Goal: Task Accomplishment & Management: Complete application form

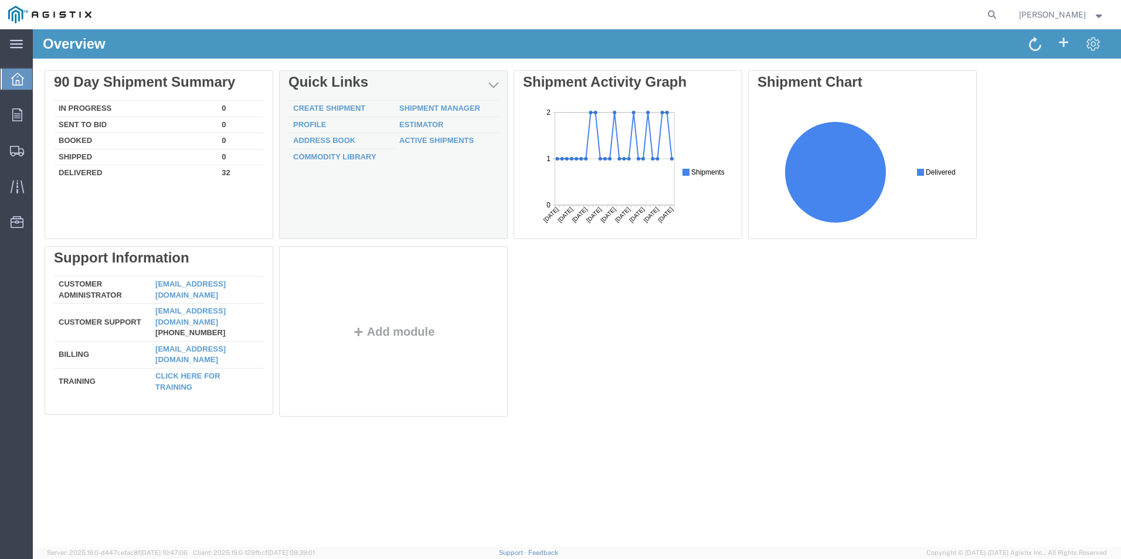
click at [344, 114] on td "Create Shipment" at bounding box center [341, 109] width 106 height 16
click at [344, 108] on link "Create Shipment" at bounding box center [329, 108] width 72 height 9
click at [321, 107] on link "Create Shipment" at bounding box center [329, 108] width 72 height 9
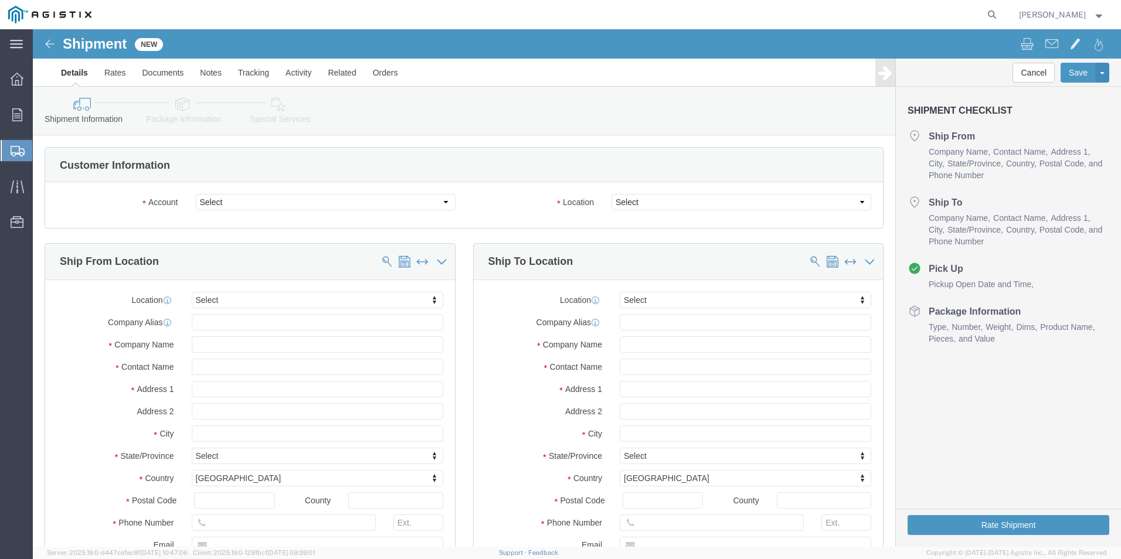
select select
click select "Select Do It American Mfg Co LLC PG&E"
select select "9596"
click select "Select Do It American Mfg Co LLC PG&E"
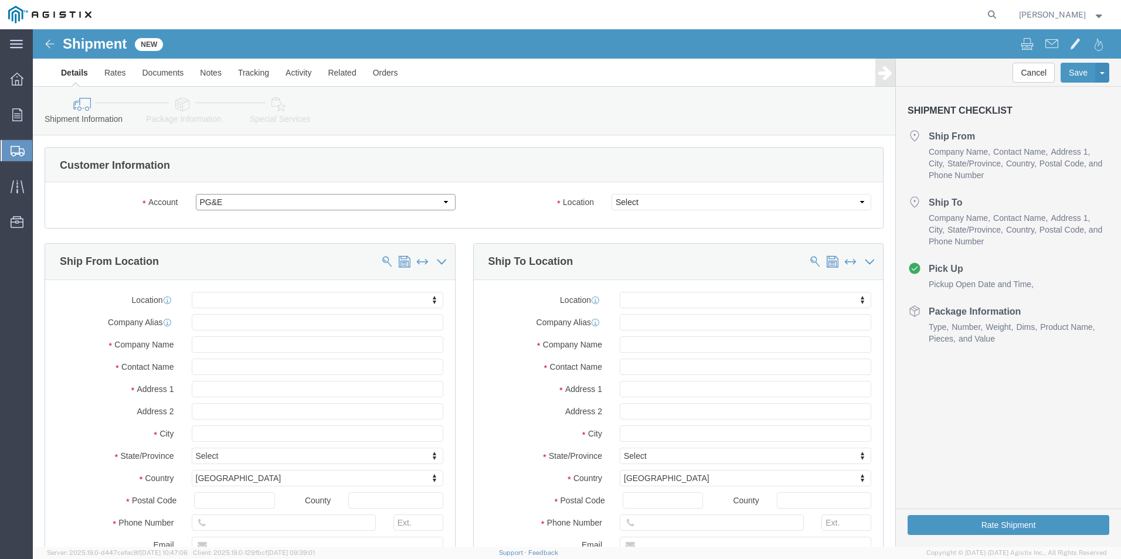
select select "PURCHORD"
select select
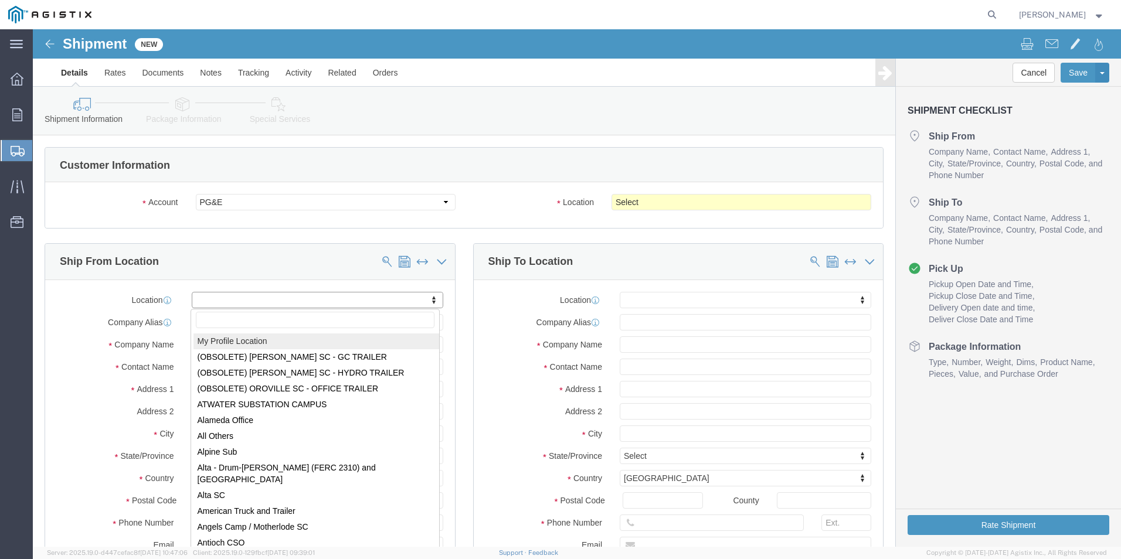
select select "MYPROFILE"
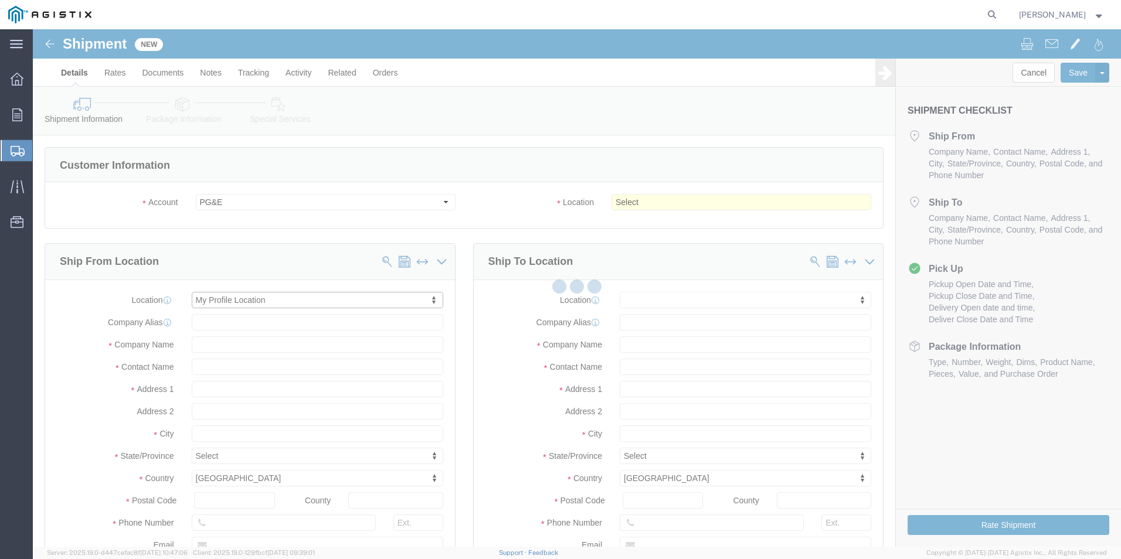
type input "Do It American Mfg Co LLC"
type input "[PERSON_NAME]"
type input "137 Vander St"
type input "Corona"
type input "92878"
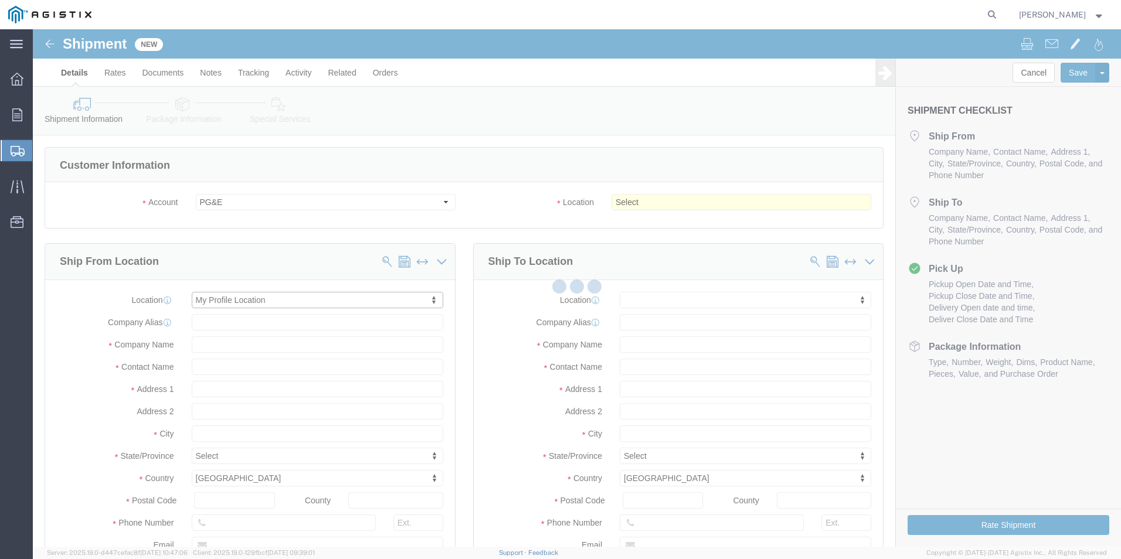
type input "9512549204"
type input "shipping@doitamerican.com"
checkbox input "true"
select select "CA"
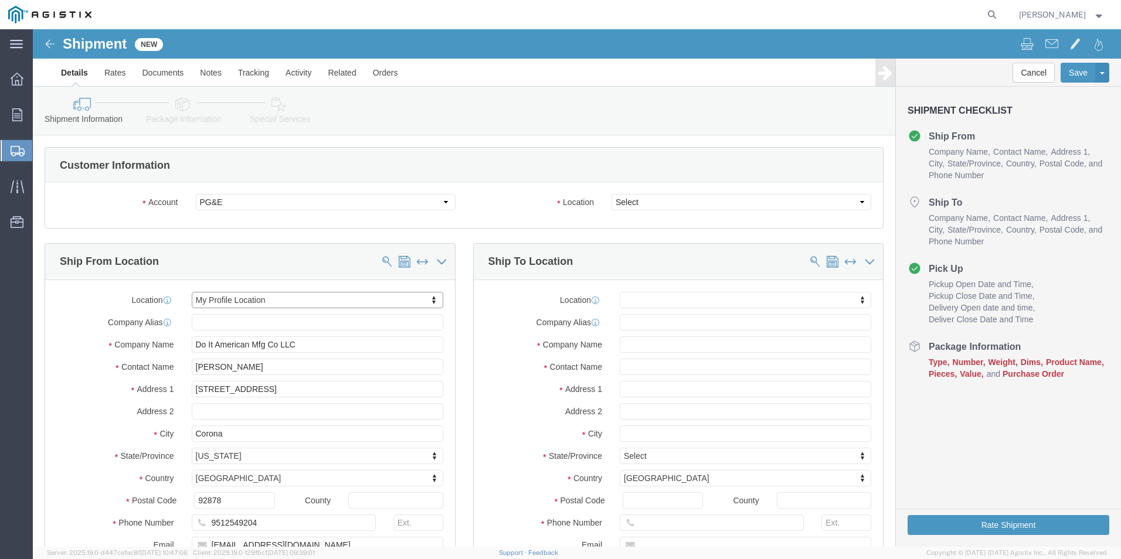
scroll to position [59, 0]
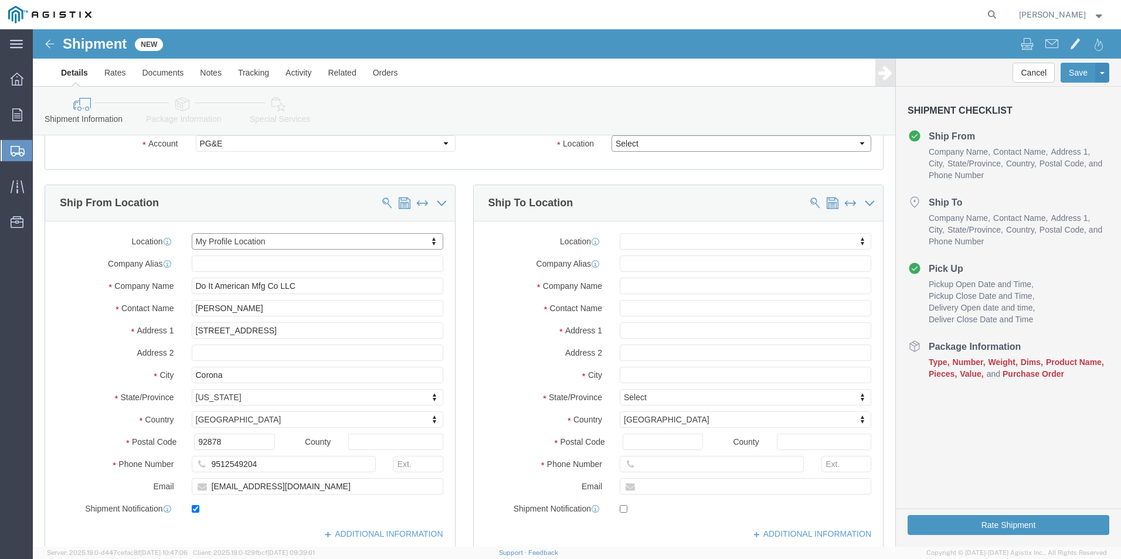
click select "Select All Others Fremont DC Fresno DC Wheatland DC"
select select "19740"
click select "Select All Others Fremont DC Fresno DC Wheatland DC"
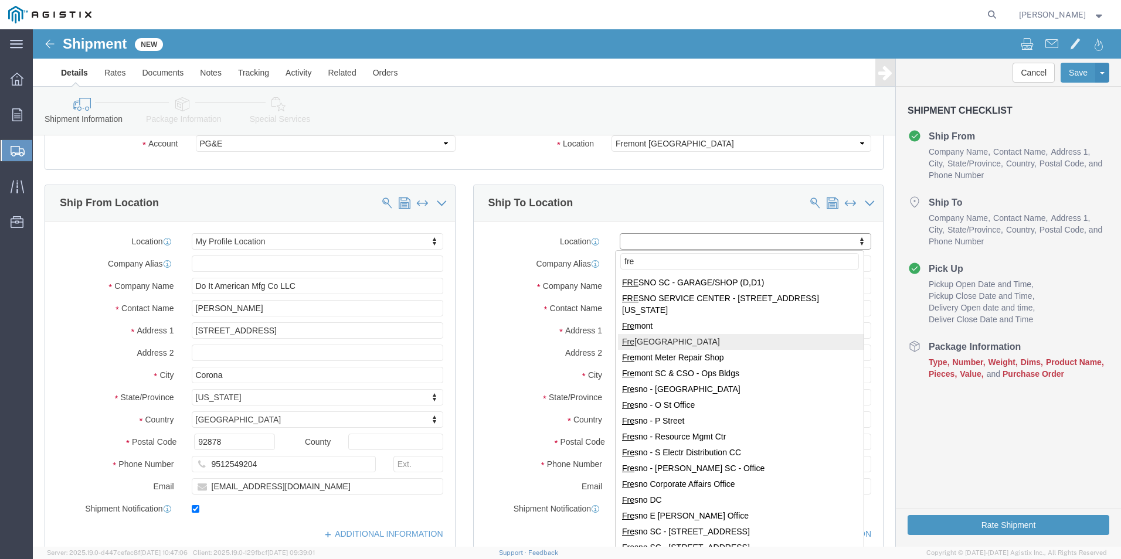
type input "fre"
select select "19740"
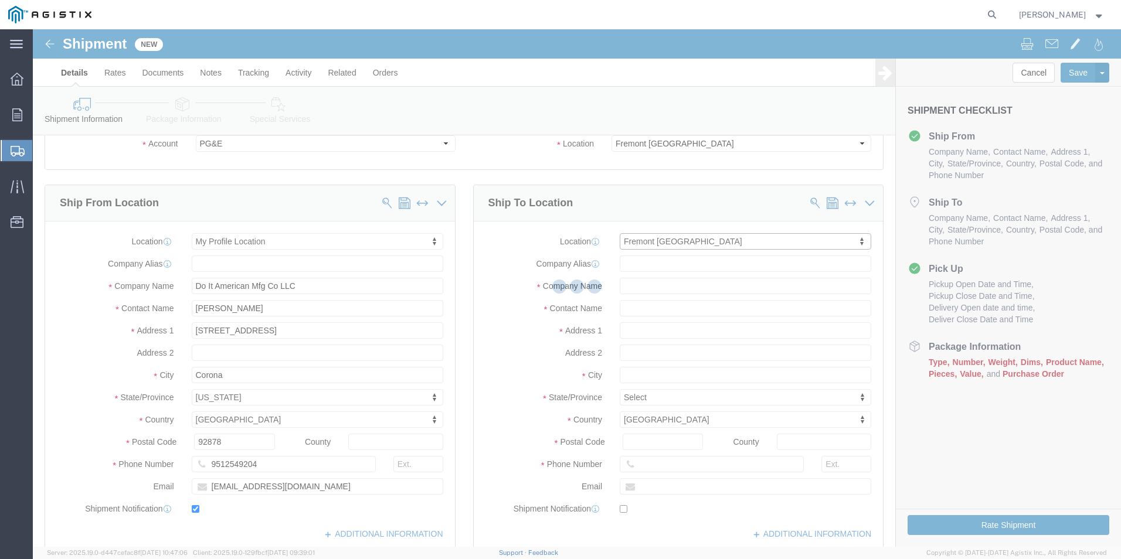
type input "PG&E"
type input "42105 Boyce Rd"
type input "Fremont"
type input "94538"
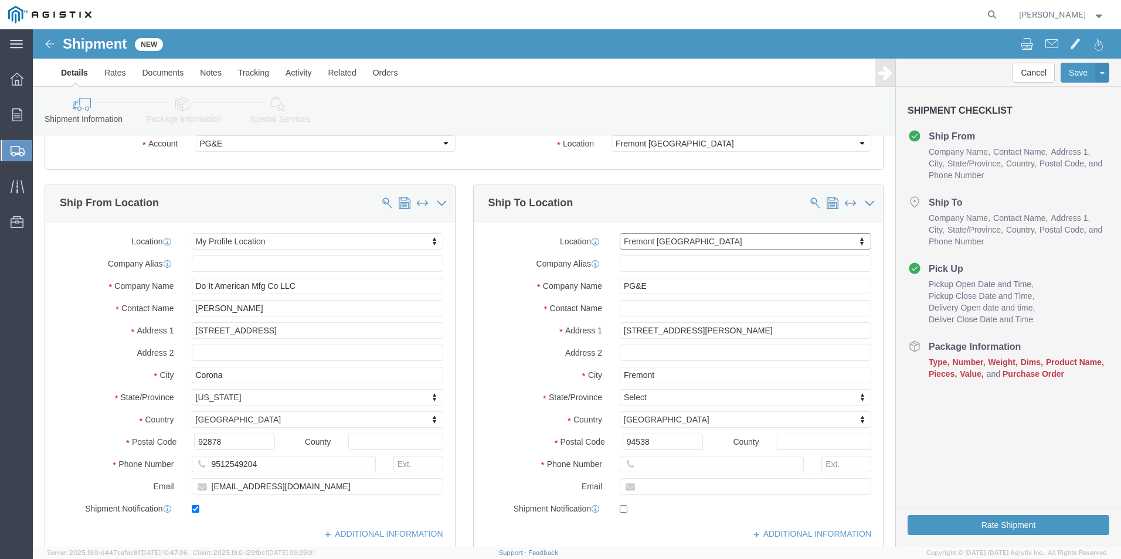
select select "CA"
click input "text"
type input "Javier"
click input "text"
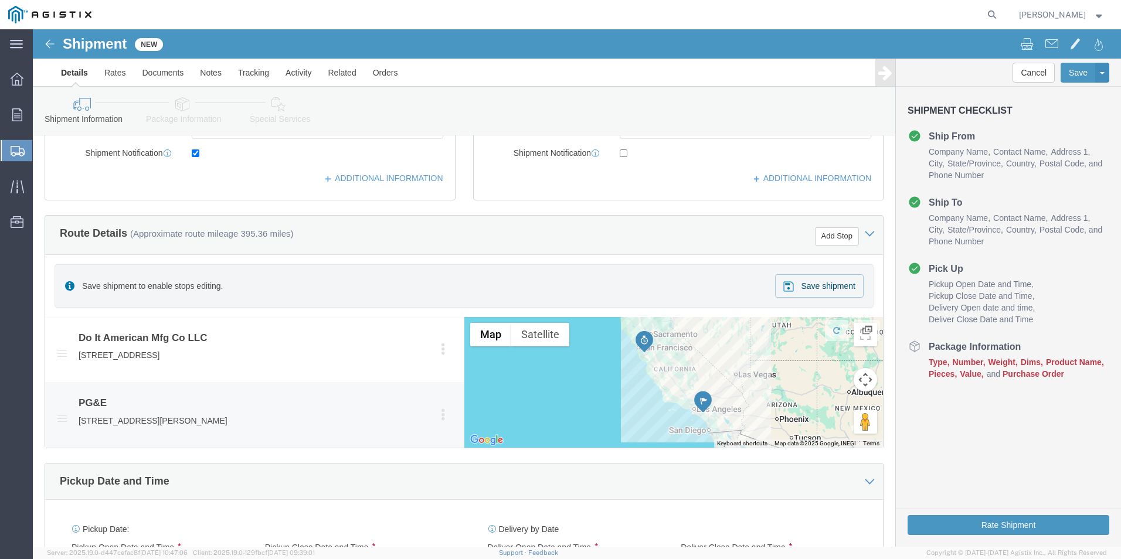
scroll to position [527, 0]
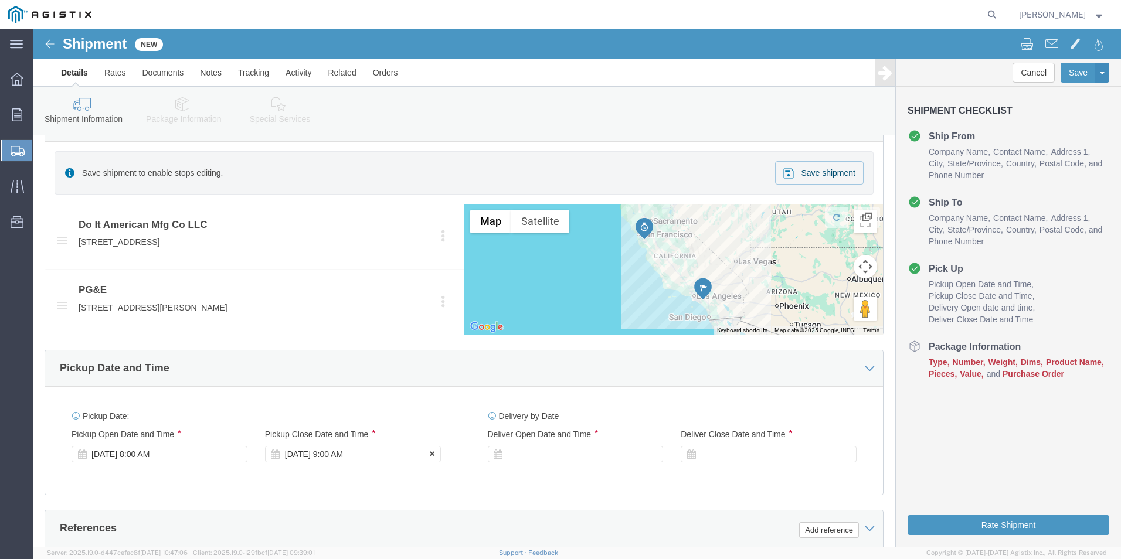
type input "7077478420"
click div "Sep 19 2025 9:00 AM"
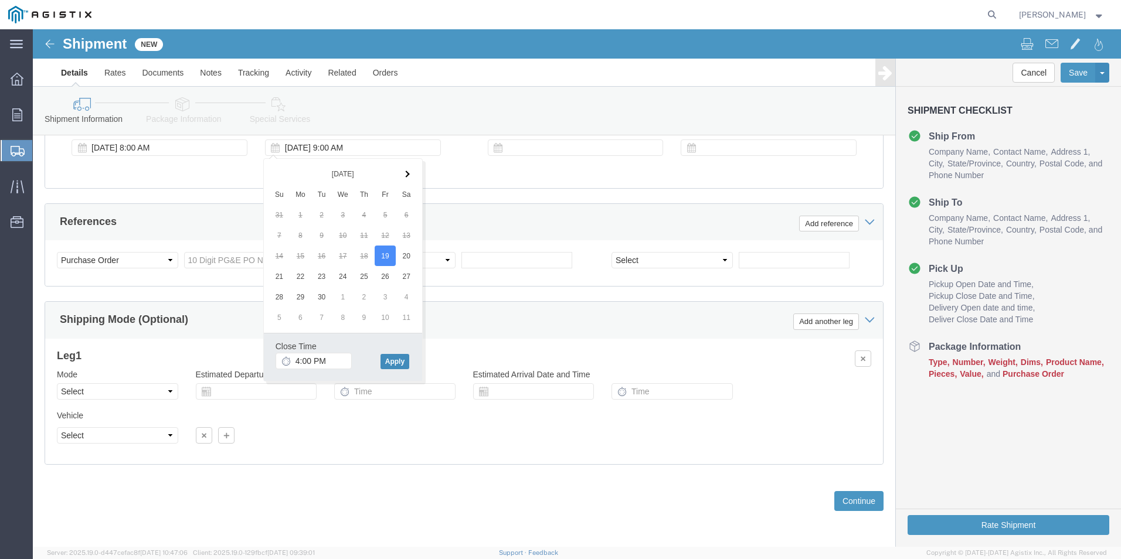
click button "Apply"
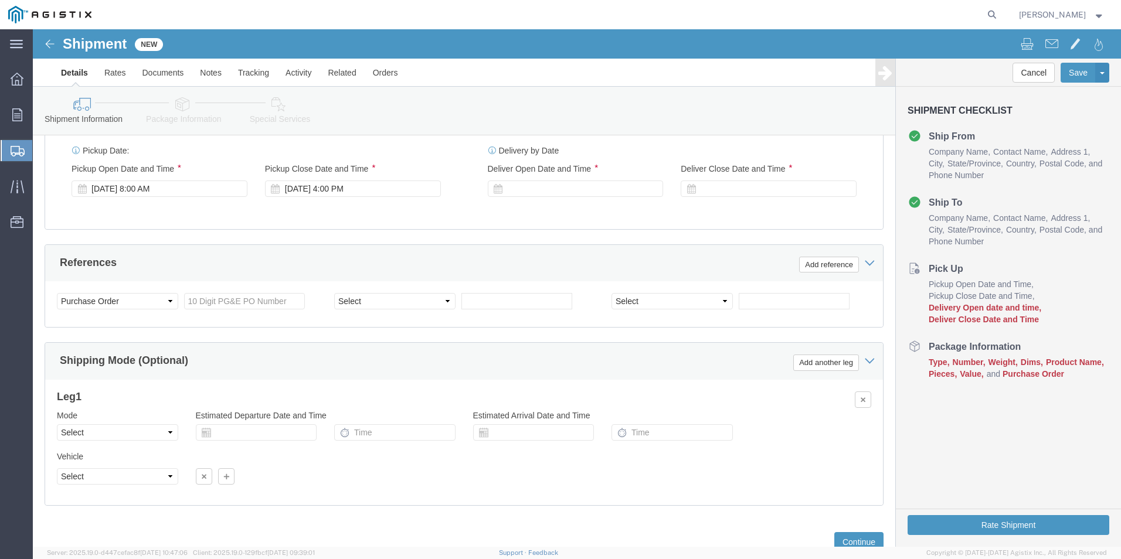
scroll to position [775, 0]
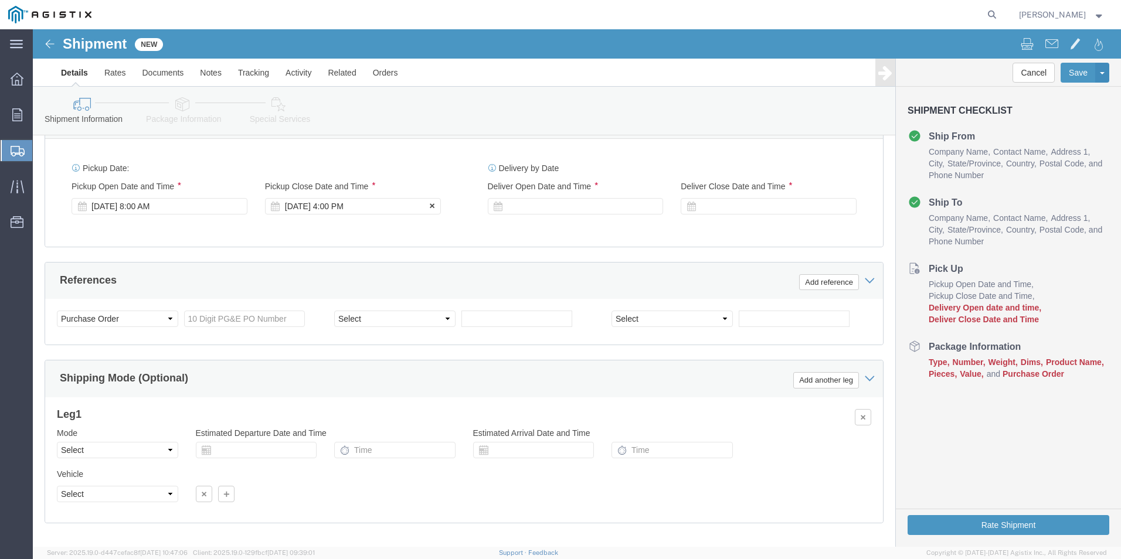
click div "Sep 19 2025 4:00 PM"
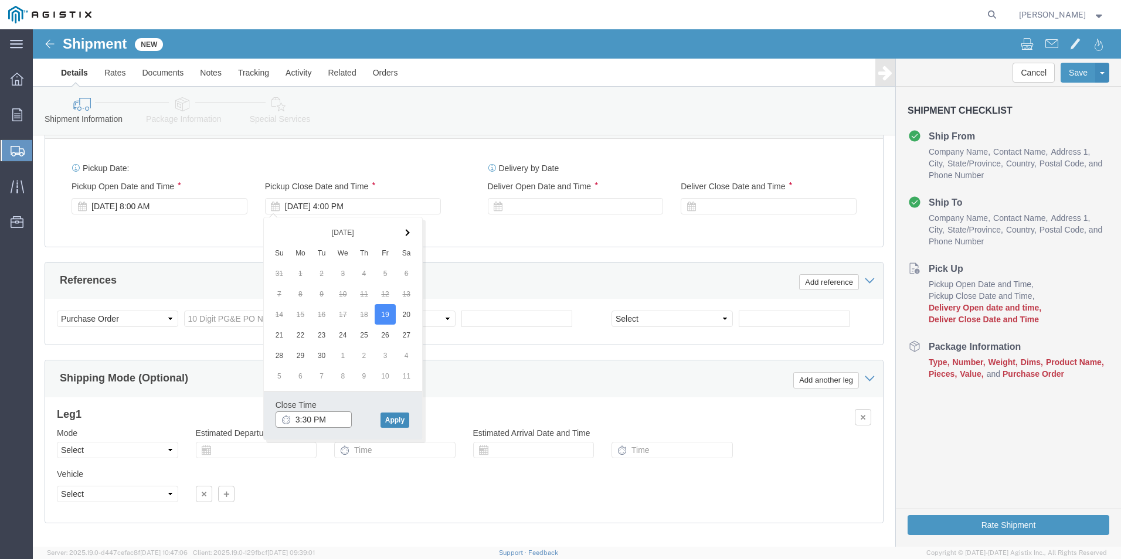
type input "3:30 PM"
click button "Apply"
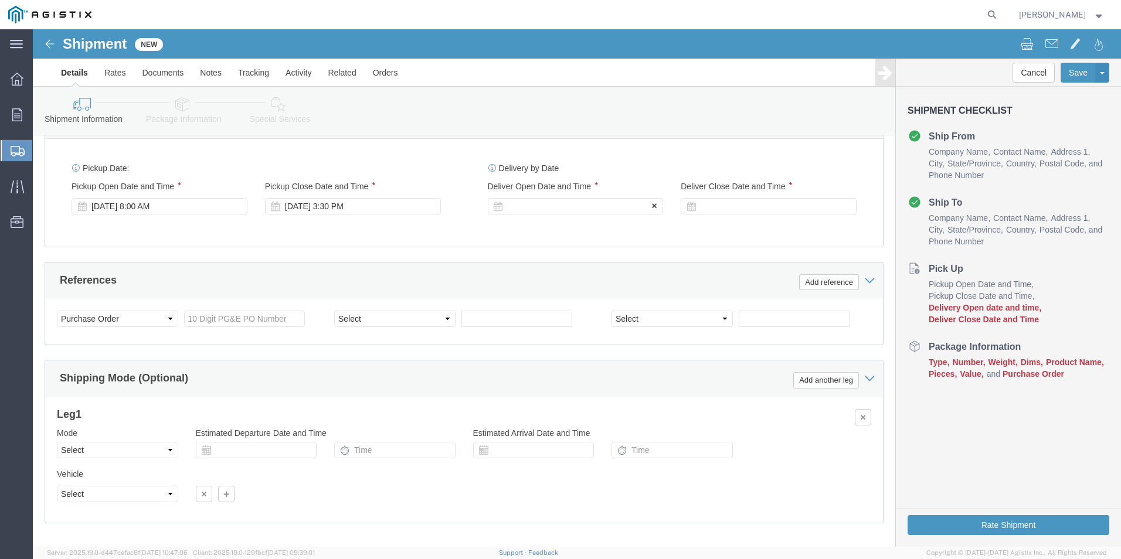
click div
click input "5:00 PM"
type input "8:00 AM"
click button "Apply"
click div "Deliver Close Date Deliver Close Time Deliver Close Date and Time"
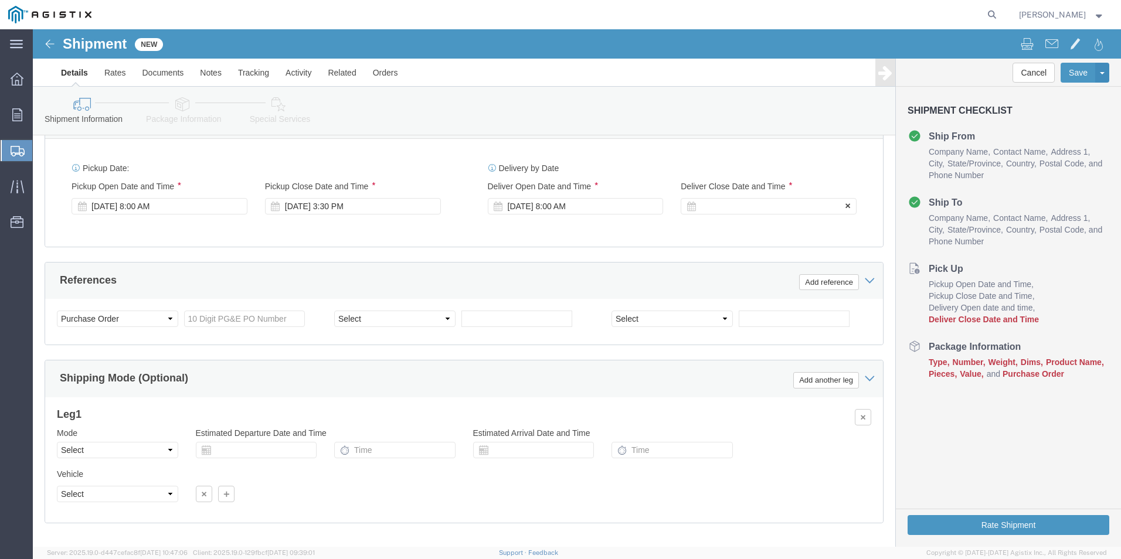
drag, startPoint x: 727, startPoint y: 168, endPoint x: 726, endPoint y: 175, distance: 7.2
click div "Deliver Close Date Deliver Close Time Deliver Close Date and Time"
click div
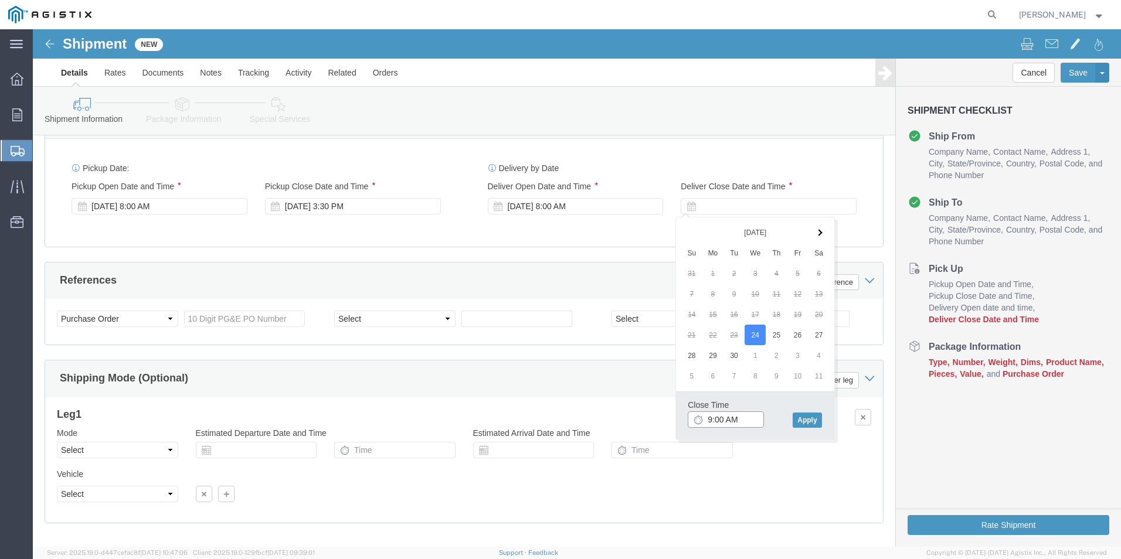
click input "9:00 AM"
type input "1:30 PM"
click button "Apply"
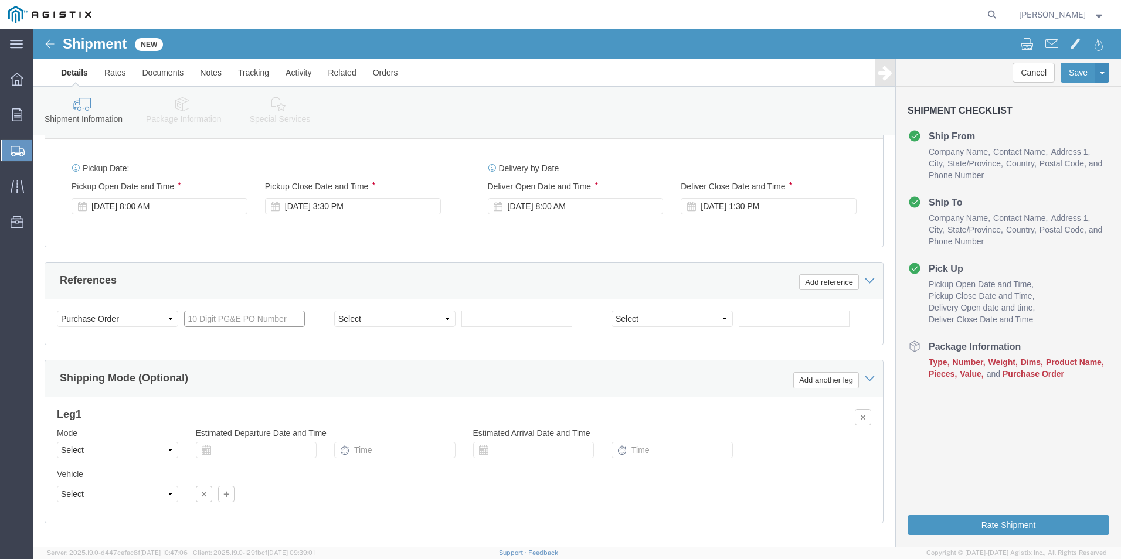
click input "text"
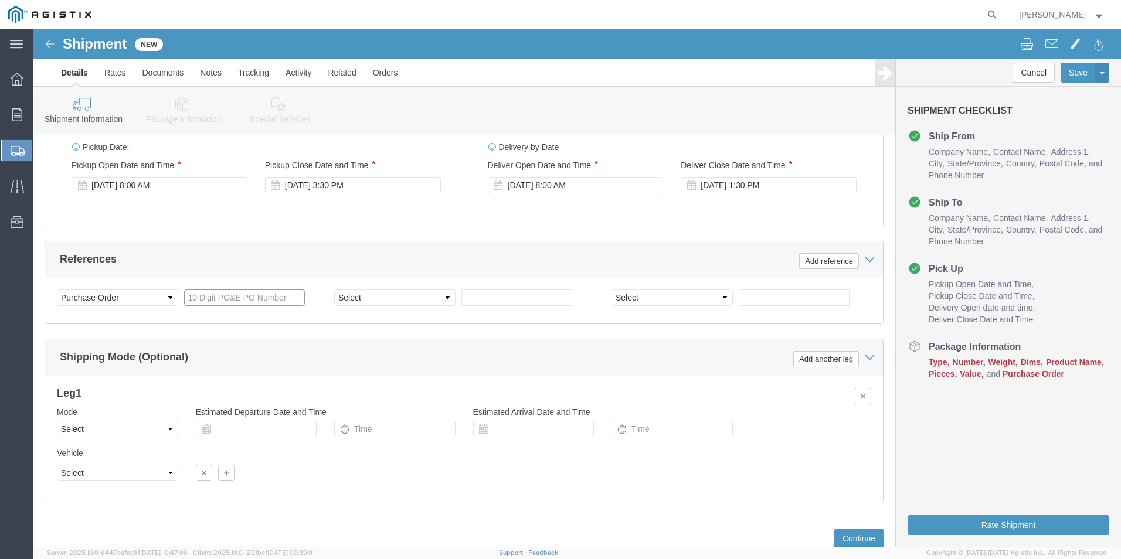
scroll to position [834, 0]
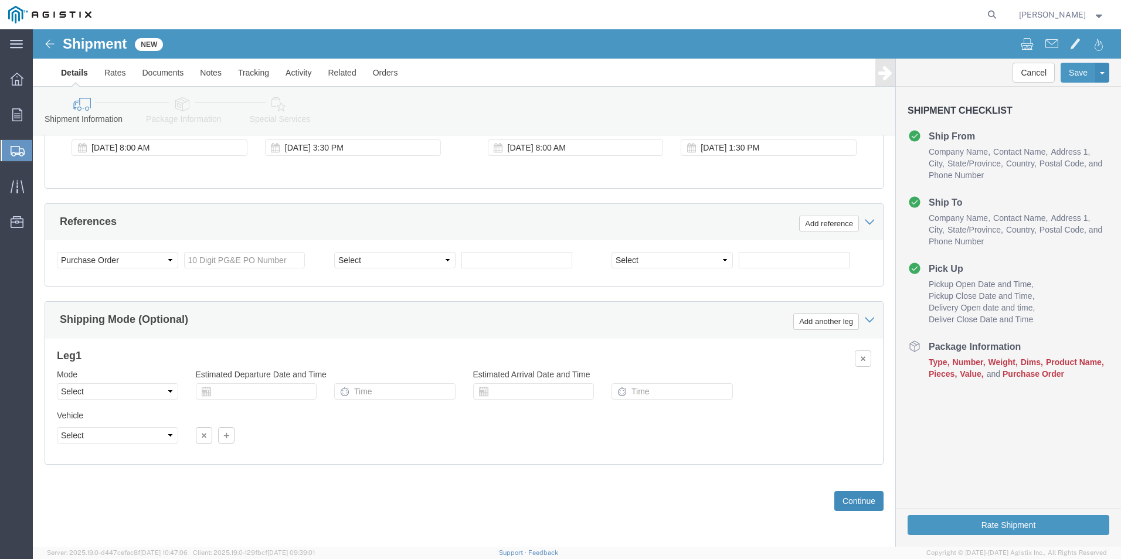
click button "Continue"
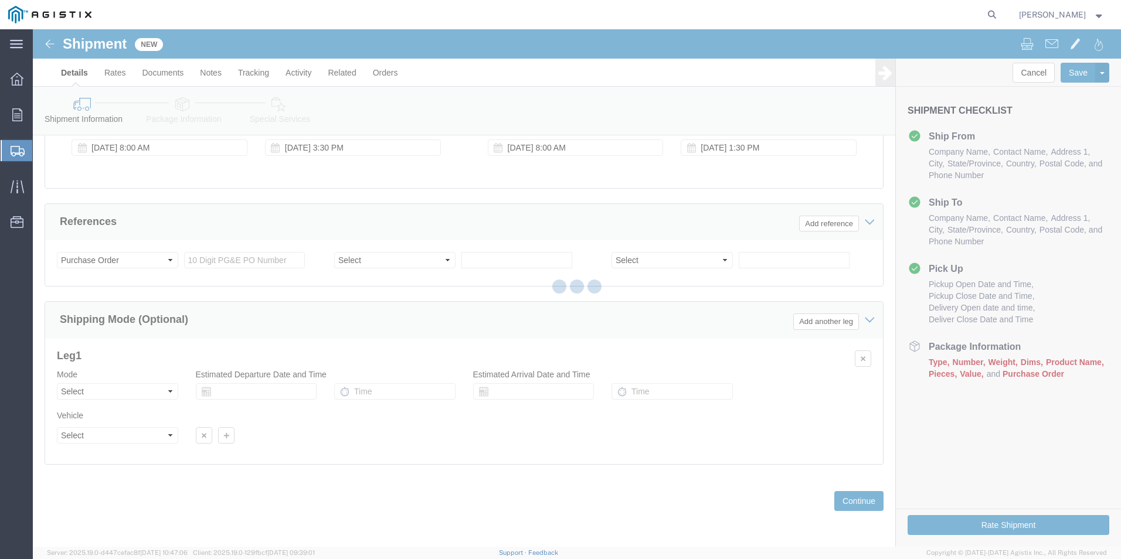
click at [656, 7] on agx-global-search at bounding box center [813, 14] width 375 height 29
click at [480, 491] on div at bounding box center [577, 287] width 1088 height 517
select select "22525"
select select "19740"
select select "PURCHORD"
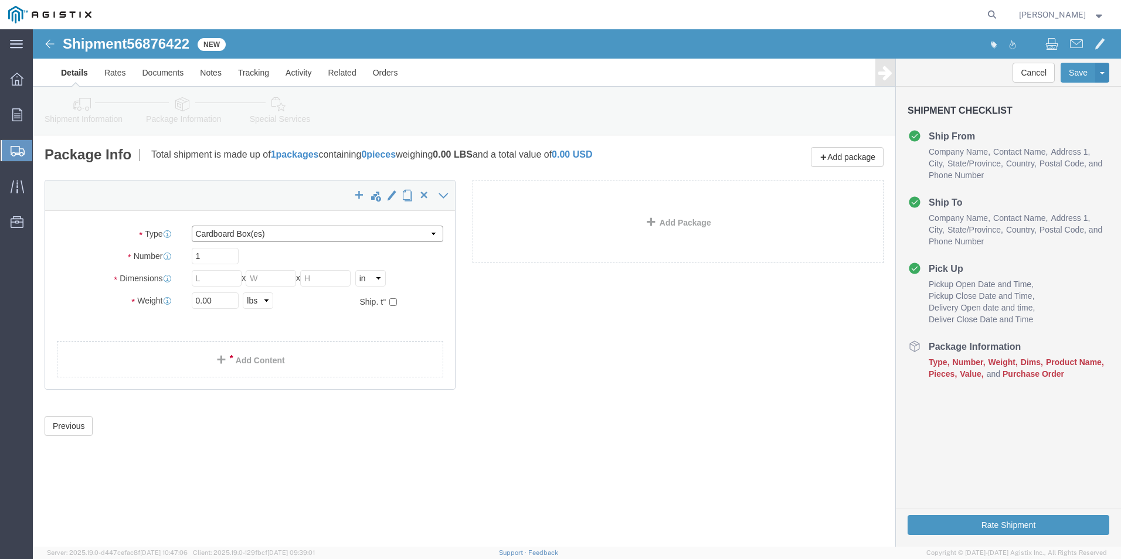
click select "Select Bulk Bundle(s) Cardboard Box(es) Carton(s) Crate(s) Drum(s) (Fiberboard)…"
select select "PSNS"
click select "Select Bulk Bundle(s) Cardboard Box(es) Carton(s) Crate(s) Drum(s) (Fiberboard)…"
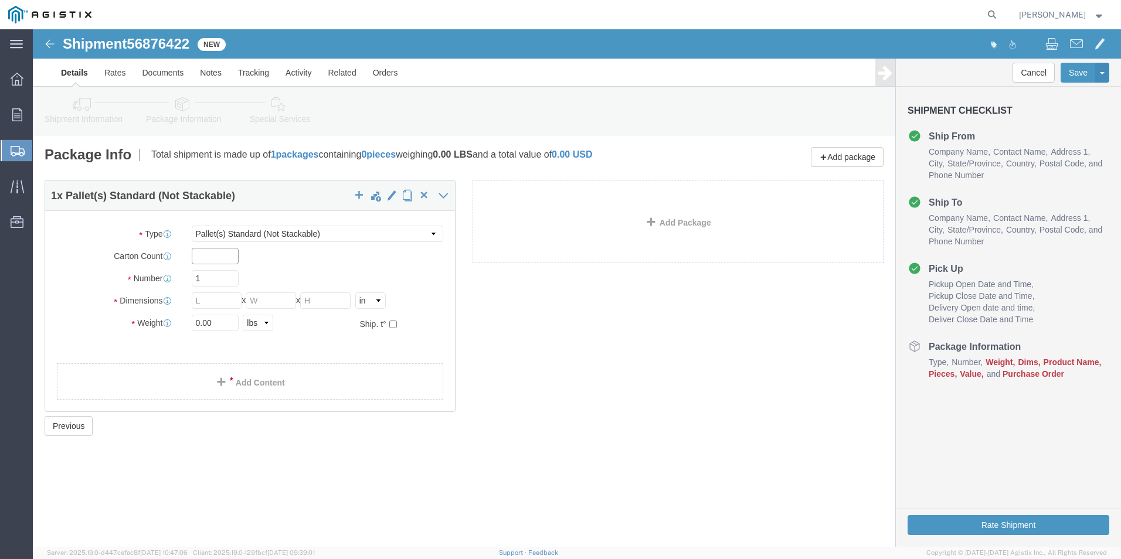
click input "text"
type input "1"
click input "1"
click input "text"
type input "37"
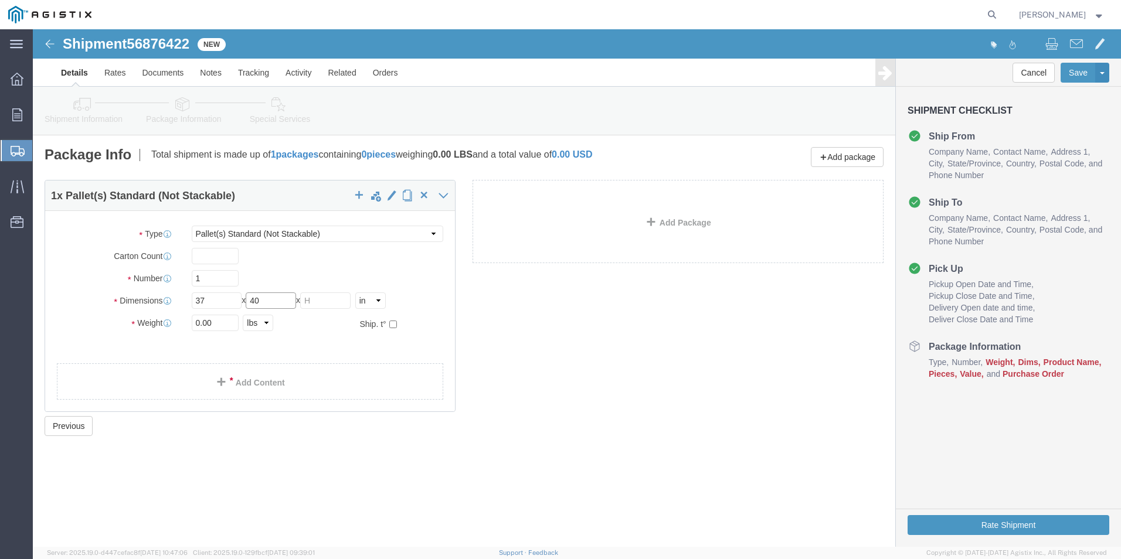
type input "40"
type input "34"
drag, startPoint x: 182, startPoint y: 291, endPoint x: 117, endPoint y: 290, distance: 65.1
click div "Weight 0.00 Select kgs lbs Ship. t°"
type input "435"
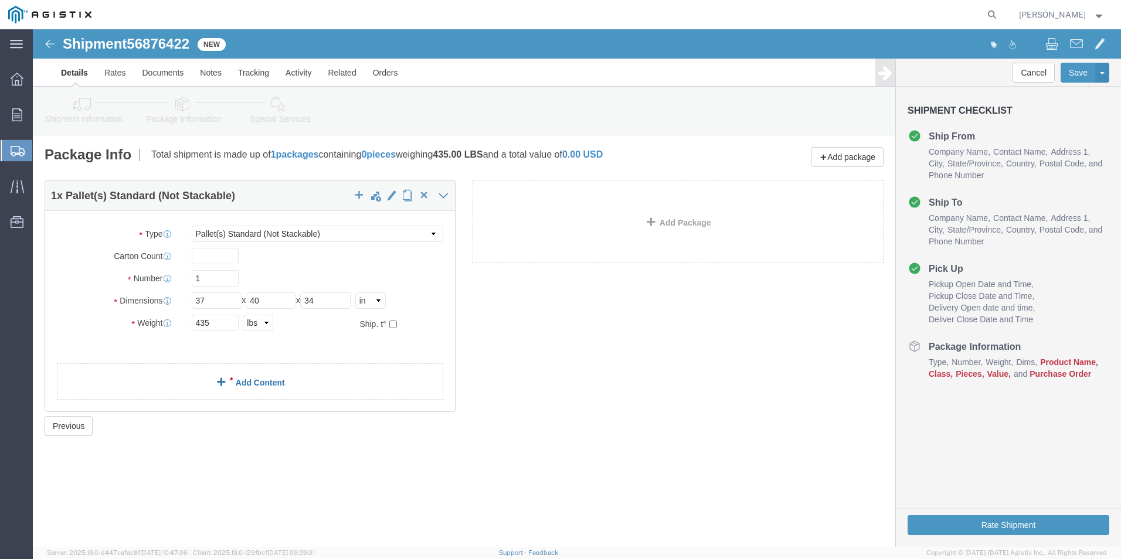
click link "Add Content"
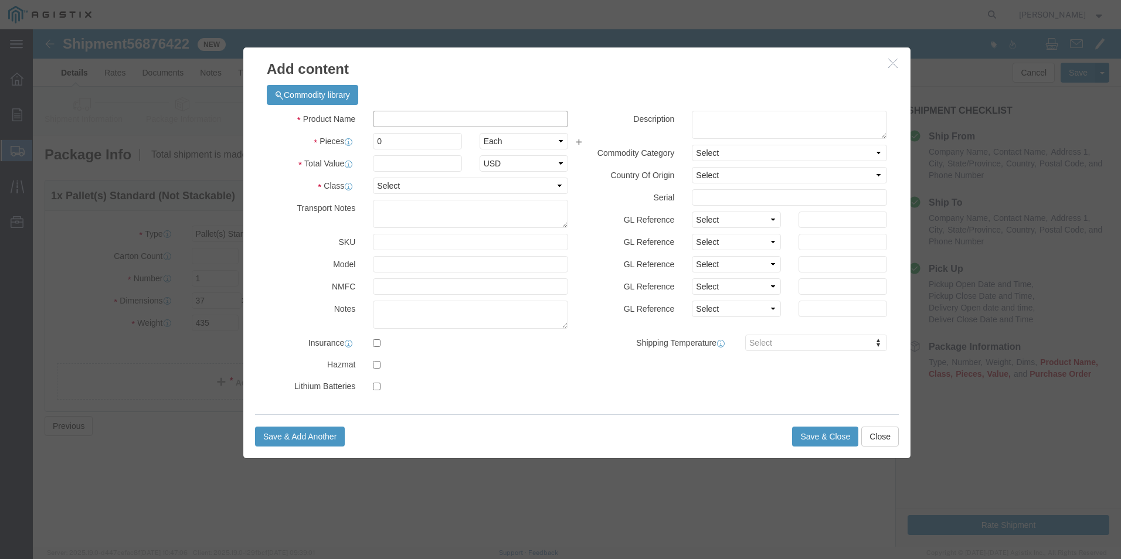
click input "text"
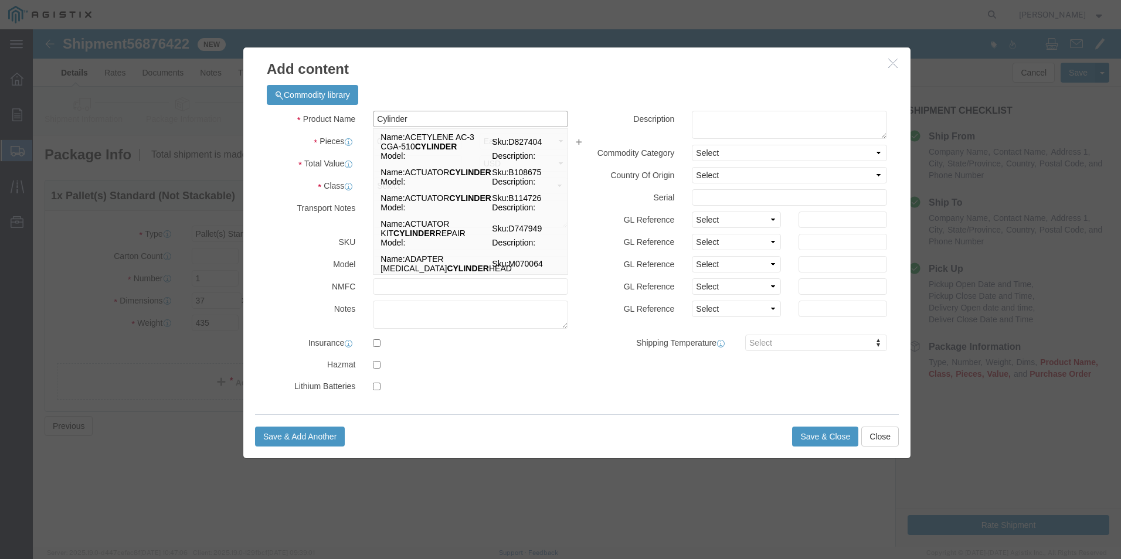
type input "Cylinder-gas-022"
type input "8950"
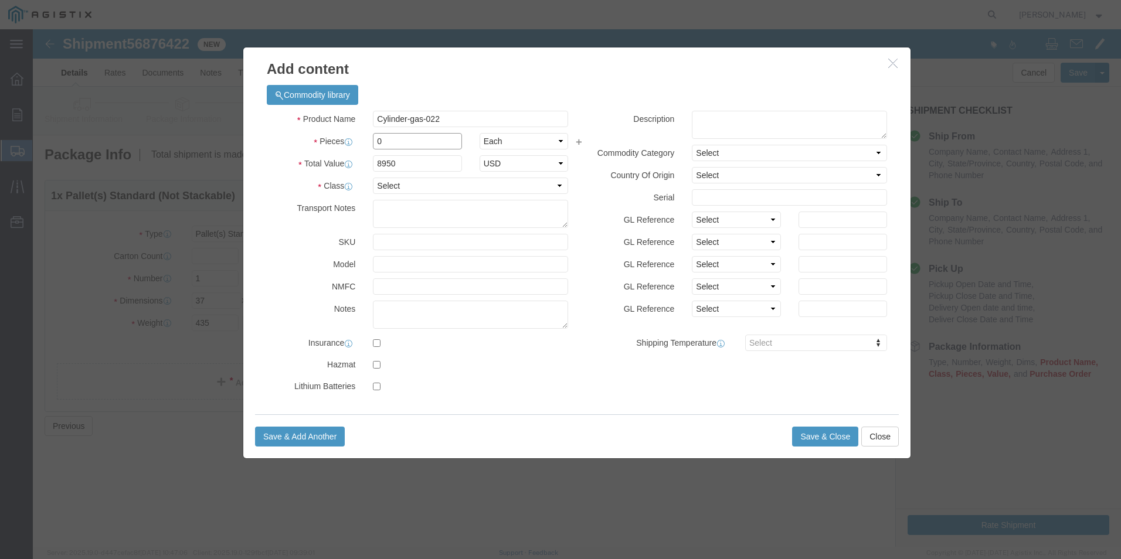
click input "0"
type input "32"
click input "286400"
drag, startPoint x: 384, startPoint y: 135, endPoint x: 292, endPoint y: 140, distance: 92.7
click div "Total Value 286400 Select ADP AED AFN ALL AMD AOA ARS ATS AUD AWG AZN BAM BBD B…"
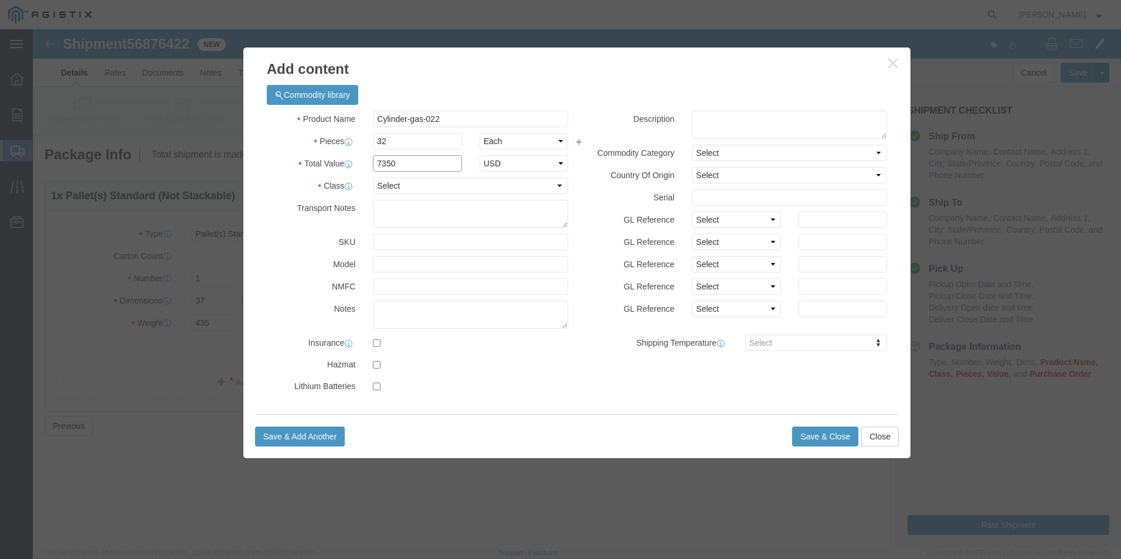
type input "7350"
click select "Select 50 55 60 65 70 85 92.5 100 125 175 250 300 400"
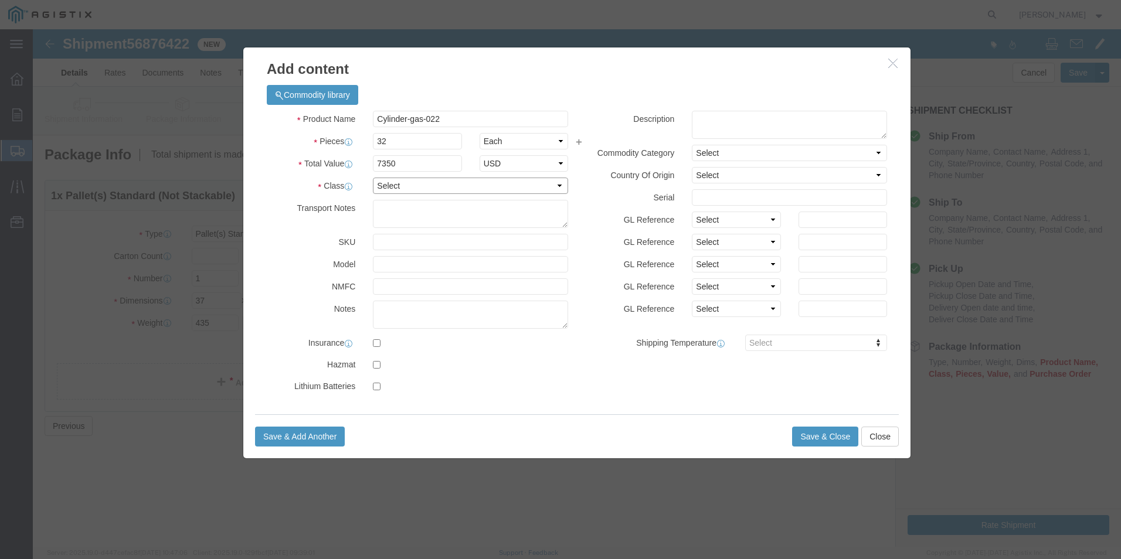
select select "70"
click select "Select 50 55 60 65 70 85 92.5 100 125 175 250 300 400"
click button "Save & Close"
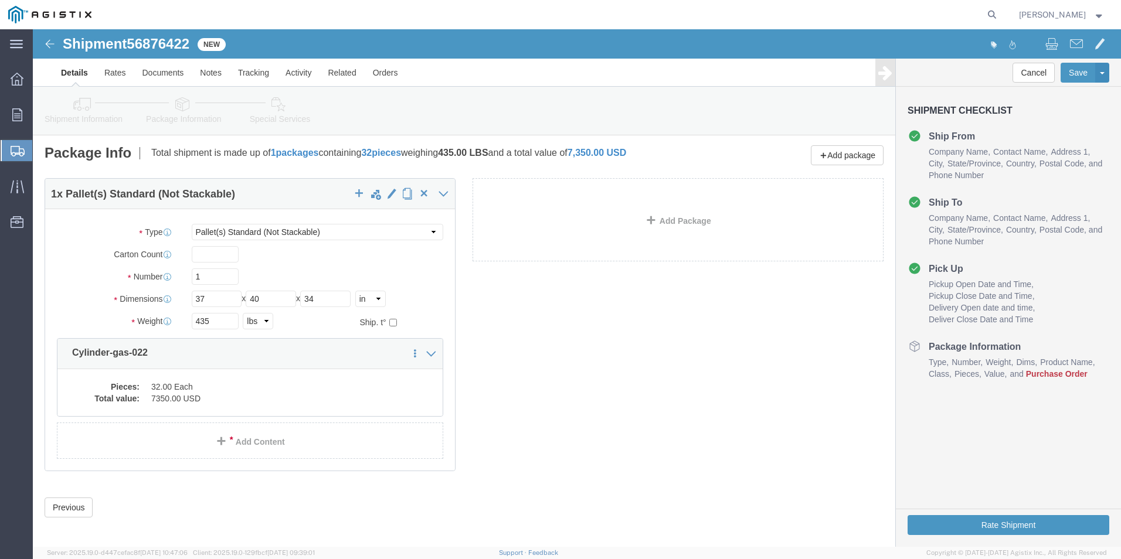
scroll to position [8, 0]
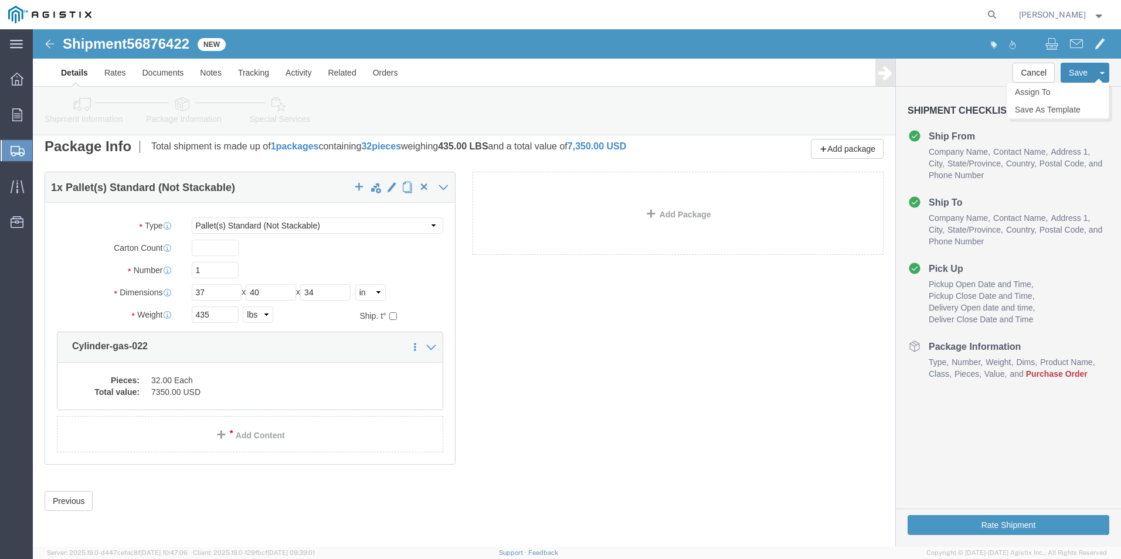
click button "Save"
click at [18, 148] on icon at bounding box center [18, 151] width 14 height 11
